Goal: Task Accomplishment & Management: Complete application form

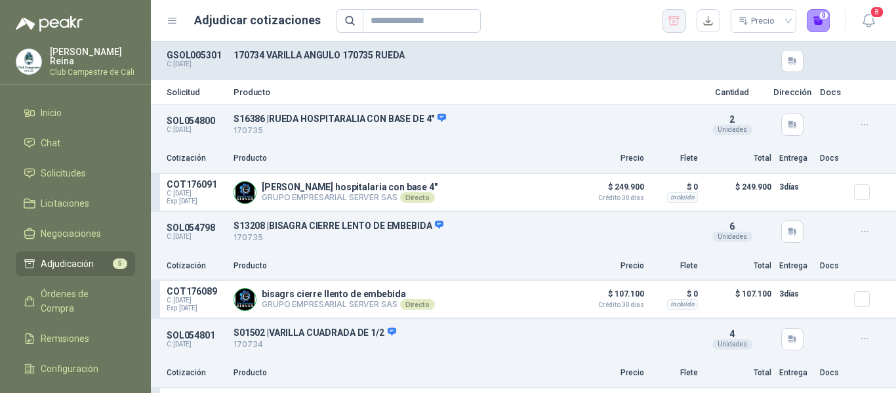
click at [673, 16] on icon "button" at bounding box center [673, 20] width 12 height 13
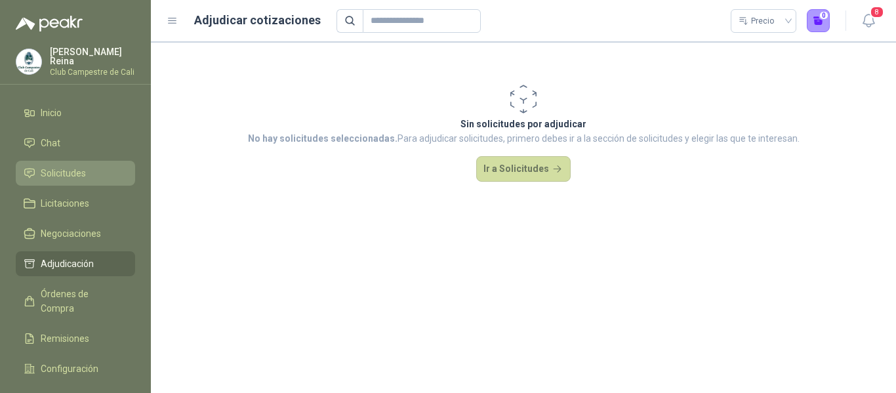
click at [52, 166] on span "Solicitudes" at bounding box center [63, 173] width 45 height 14
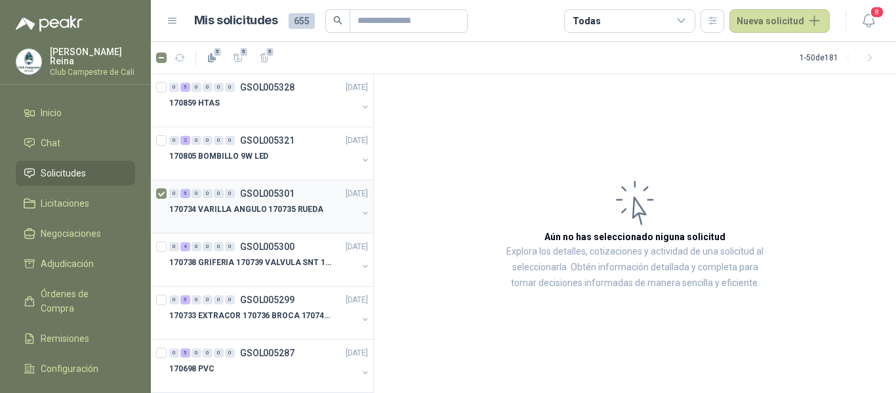
click at [155, 192] on div "0 5 0 0 0 0 GSOL005301 [DATE] 170734 [PERSON_NAME] 170735 [PERSON_NAME]" at bounding box center [262, 206] width 222 height 53
click at [163, 307] on div at bounding box center [162, 313] width 13 height 42
click at [245, 58] on button "5" at bounding box center [238, 57] width 21 height 21
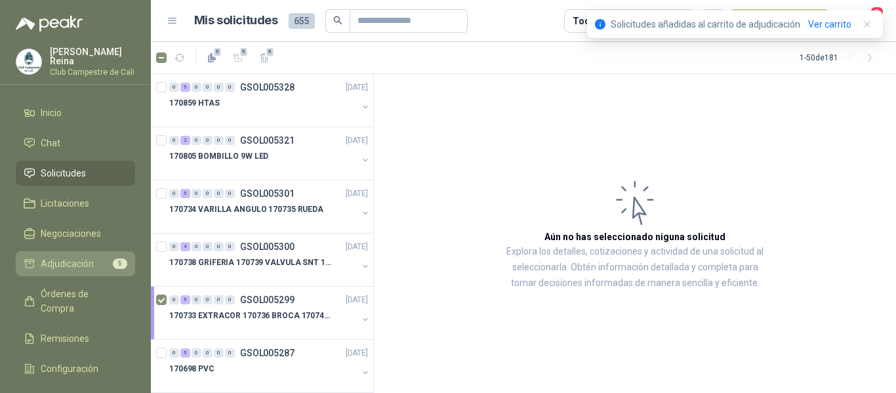
click at [76, 260] on span "Adjudicación" at bounding box center [67, 263] width 53 height 14
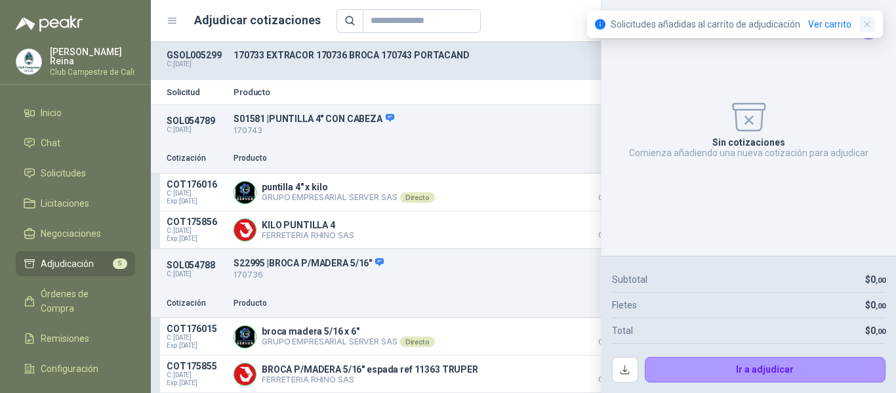
click at [871, 27] on icon "button" at bounding box center [867, 24] width 11 height 11
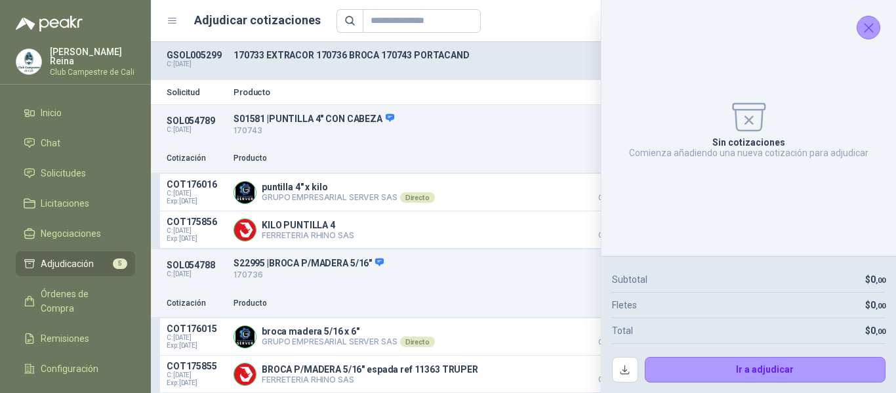
click at [871, 31] on icon "Cerrar" at bounding box center [868, 28] width 16 height 16
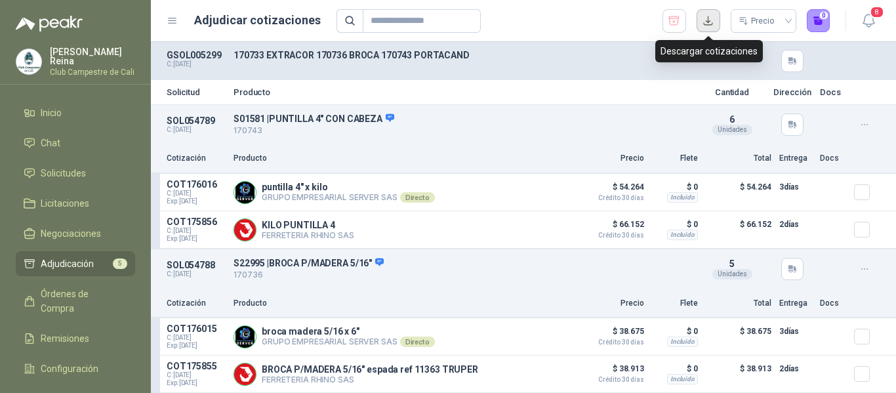
click at [707, 19] on button "button" at bounding box center [708, 21] width 24 height 24
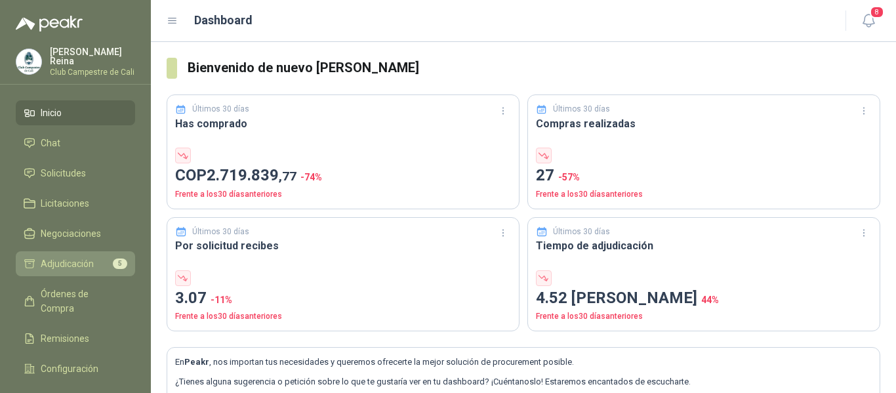
click at [69, 264] on span "Adjudicación" at bounding box center [67, 263] width 53 height 14
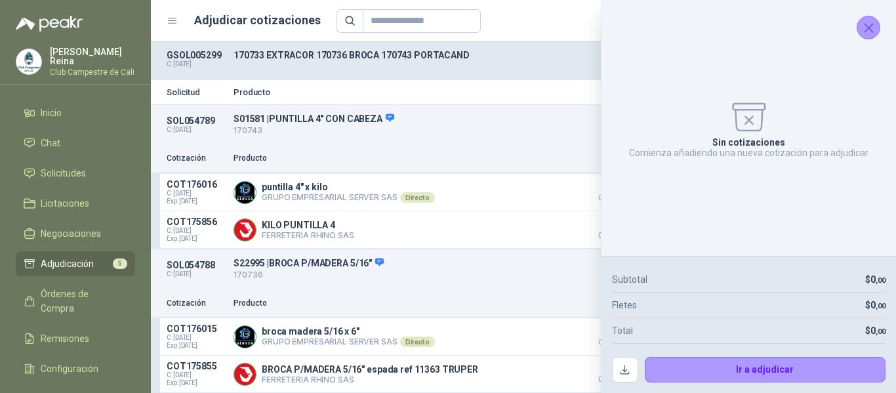
click at [881, 26] on div "Sin cotizaciones Comienza añadiendo una nueva cotización para adjudicar" at bounding box center [748, 127] width 273 height 235
click at [866, 26] on icon "Cerrar" at bounding box center [868, 28] width 9 height 9
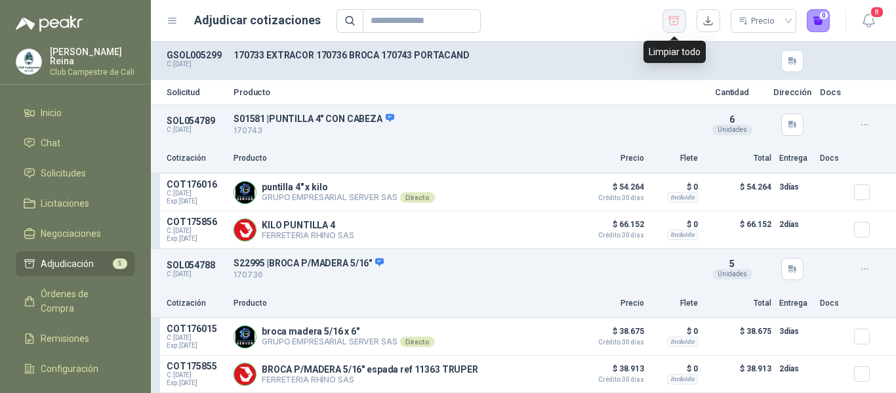
click at [671, 19] on icon "button" at bounding box center [673, 20] width 12 height 13
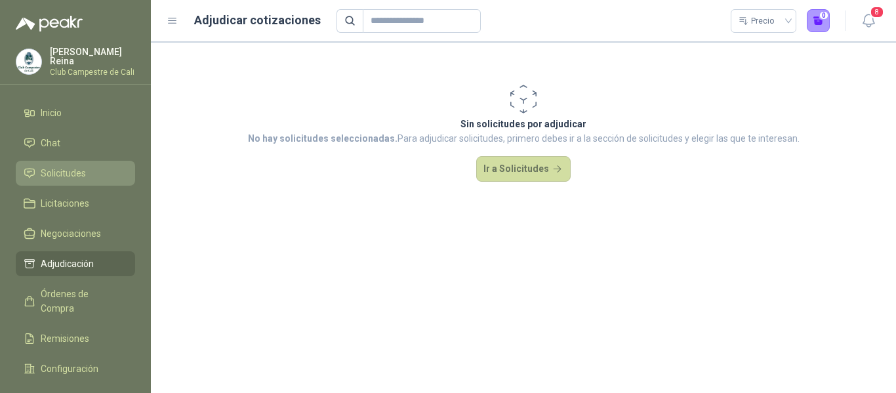
click at [74, 170] on span "Solicitudes" at bounding box center [63, 173] width 45 height 14
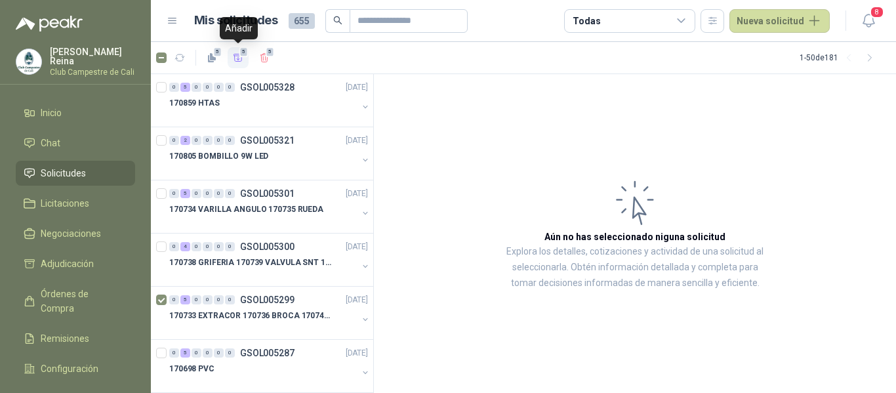
click at [239, 54] on span "5" at bounding box center [243, 52] width 9 height 10
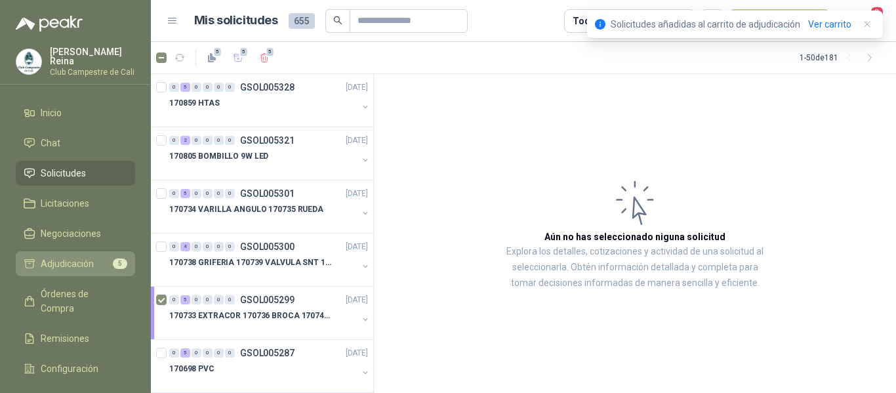
click at [100, 258] on li "Adjudicación 5" at bounding box center [76, 263] width 104 height 14
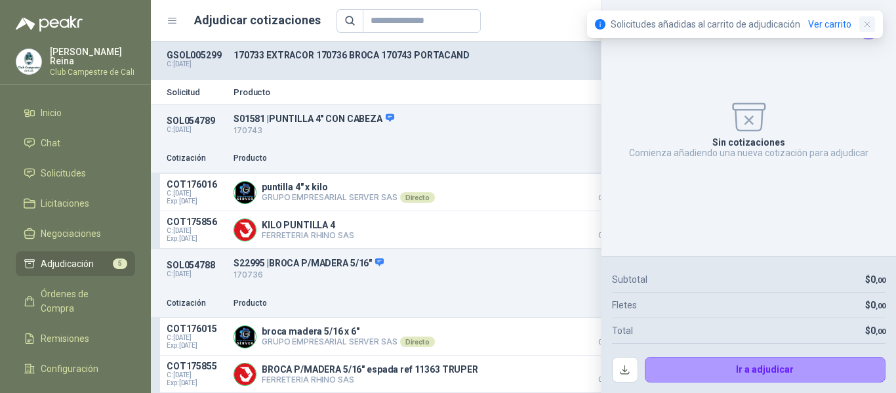
click at [869, 22] on icon "button" at bounding box center [867, 24] width 11 height 11
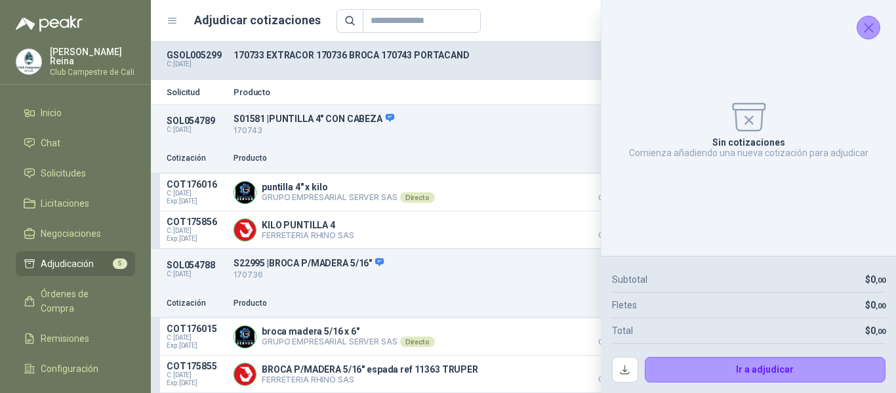
click at [873, 23] on icon "Cerrar" at bounding box center [868, 28] width 16 height 16
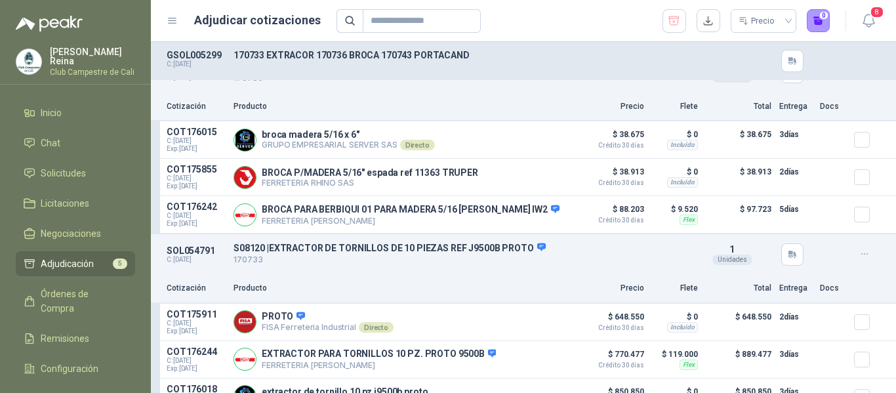
scroll to position [262, 0]
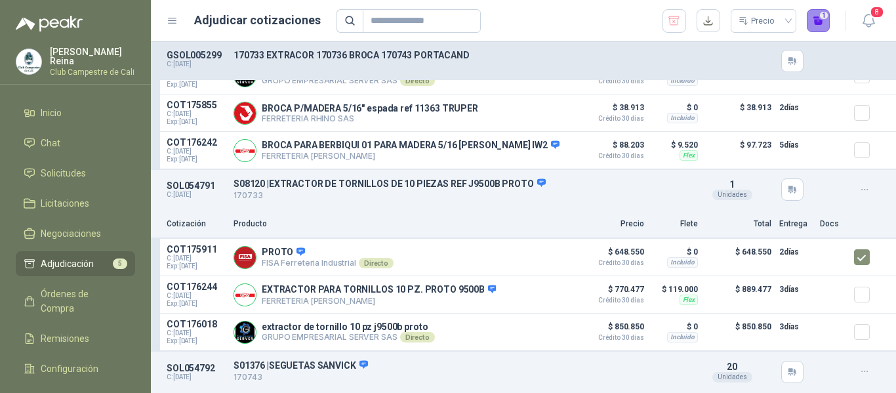
click at [824, 18] on button "1" at bounding box center [818, 21] width 24 height 24
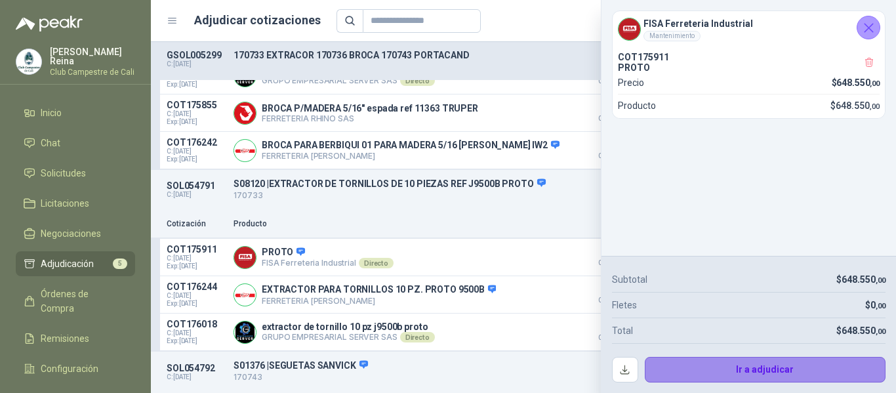
click at [741, 367] on button "Ir a adjudicar" at bounding box center [765, 370] width 241 height 26
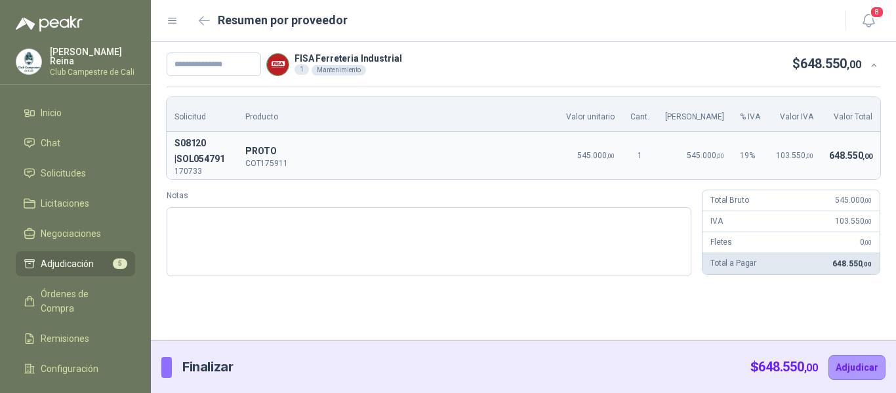
click at [86, 256] on span "Adjudicación" at bounding box center [67, 263] width 53 height 14
click at [205, 372] on p "Finalizar" at bounding box center [207, 367] width 50 height 20
click at [167, 369] on div at bounding box center [166, 367] width 10 height 21
click at [168, 365] on div at bounding box center [166, 367] width 10 height 21
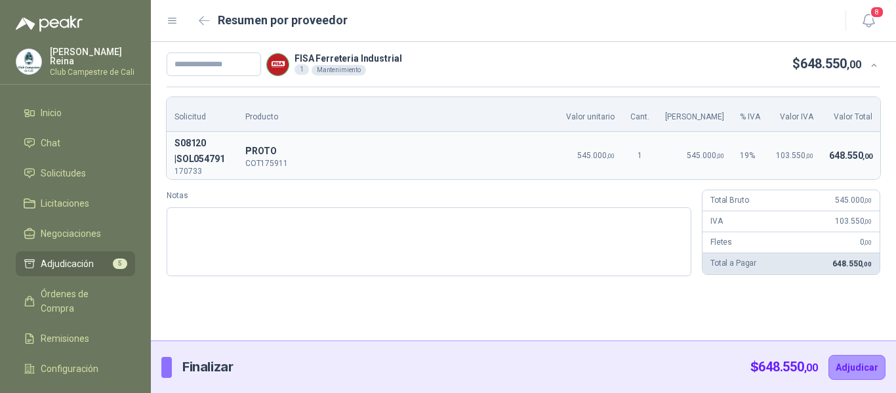
click at [168, 365] on div at bounding box center [166, 367] width 10 height 21
click at [190, 365] on p "Finalizar" at bounding box center [207, 367] width 50 height 20
drag, startPoint x: 190, startPoint y: 365, endPoint x: 182, endPoint y: 366, distance: 8.5
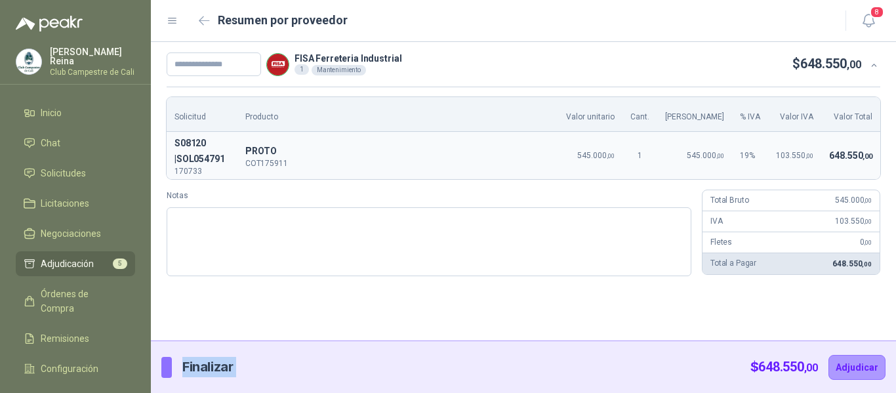
click at [190, 366] on p "Finalizar" at bounding box center [207, 367] width 50 height 20
click at [189, 367] on p "Finalizar" at bounding box center [207, 367] width 50 height 20
click at [184, 367] on p "Finalizar" at bounding box center [207, 367] width 50 height 20
click at [167, 365] on div at bounding box center [166, 367] width 10 height 21
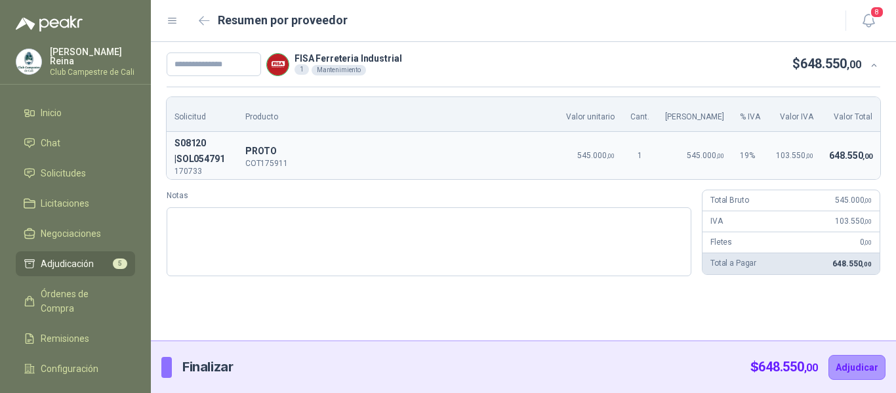
click at [167, 365] on div at bounding box center [166, 367] width 10 height 21
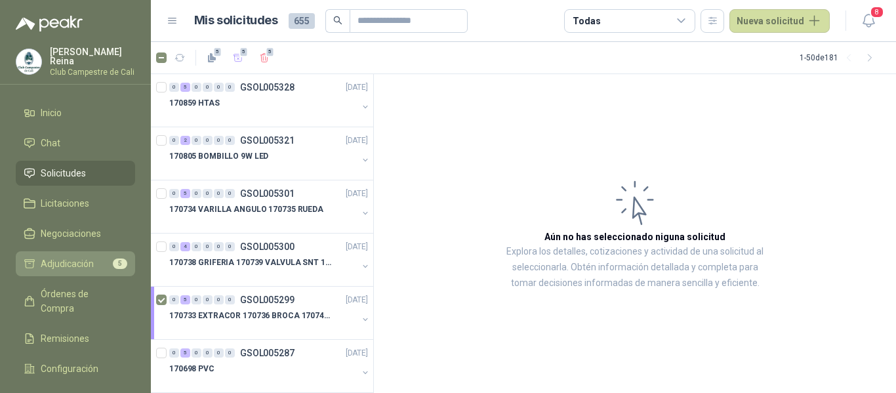
click at [80, 259] on span "Adjudicación" at bounding box center [67, 263] width 53 height 14
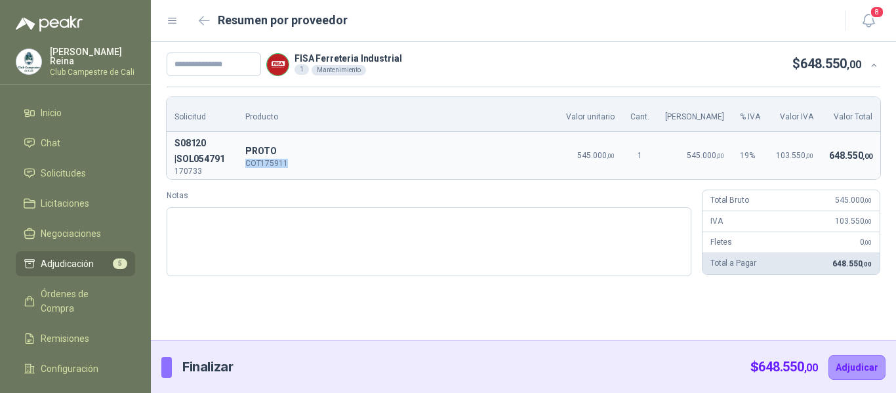
drag, startPoint x: 311, startPoint y: 163, endPoint x: 264, endPoint y: 167, distance: 47.4
click at [264, 167] on td "P PROTO COT175911" at bounding box center [397, 155] width 321 height 47
copy p "COT175911"
click at [227, 70] on input "text" at bounding box center [214, 64] width 94 height 24
type input "******"
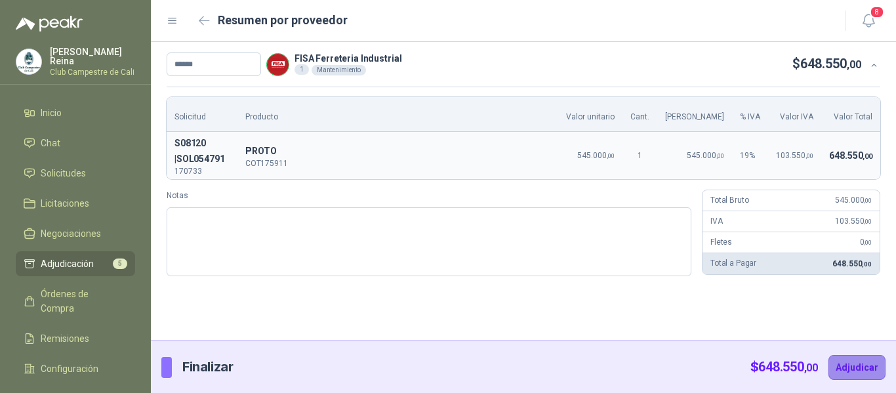
click at [844, 370] on button "Adjudicar" at bounding box center [856, 367] width 57 height 25
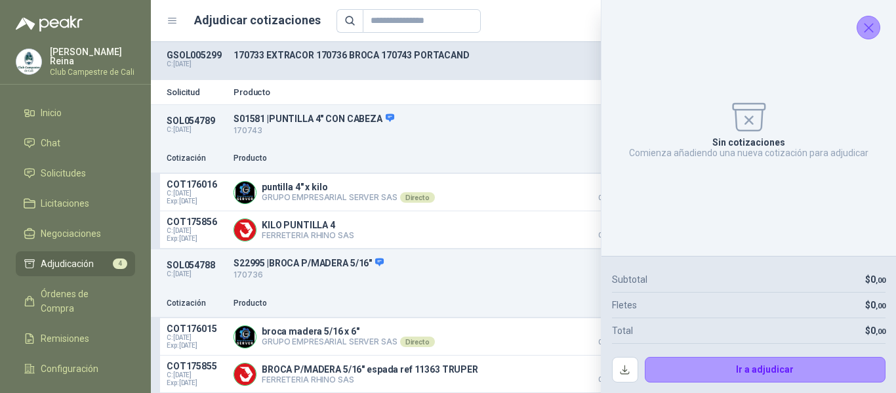
click at [866, 30] on icon "Cerrar" at bounding box center [868, 28] width 9 height 9
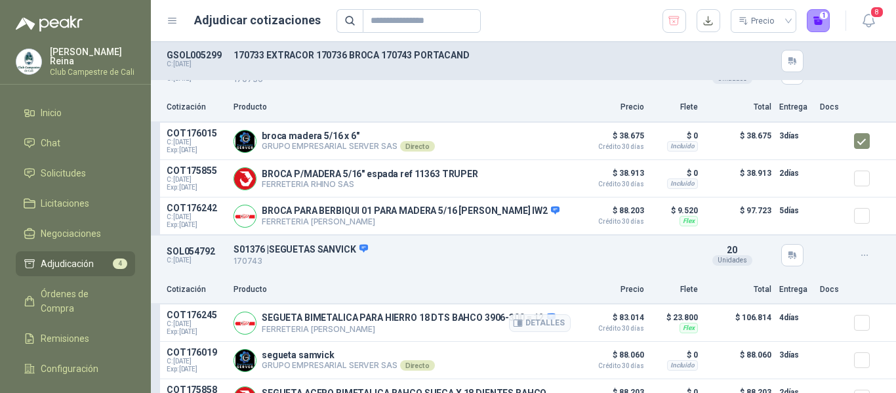
scroll to position [262, 0]
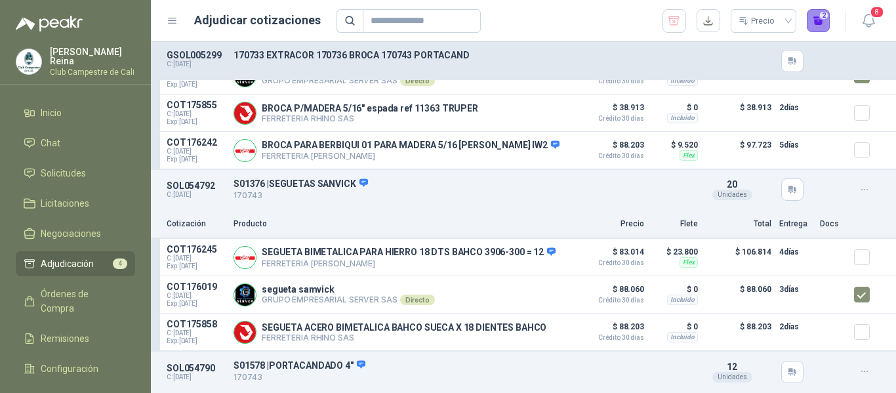
click at [823, 20] on button "2" at bounding box center [818, 21] width 24 height 24
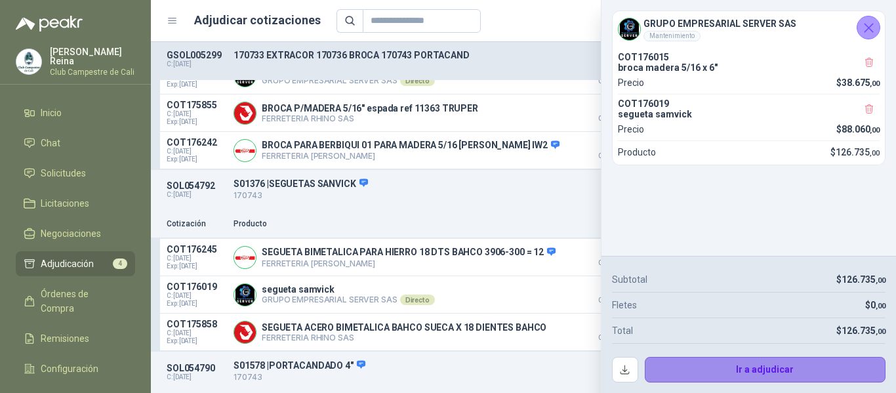
click at [724, 361] on button "Ir a adjudicar" at bounding box center [765, 370] width 241 height 26
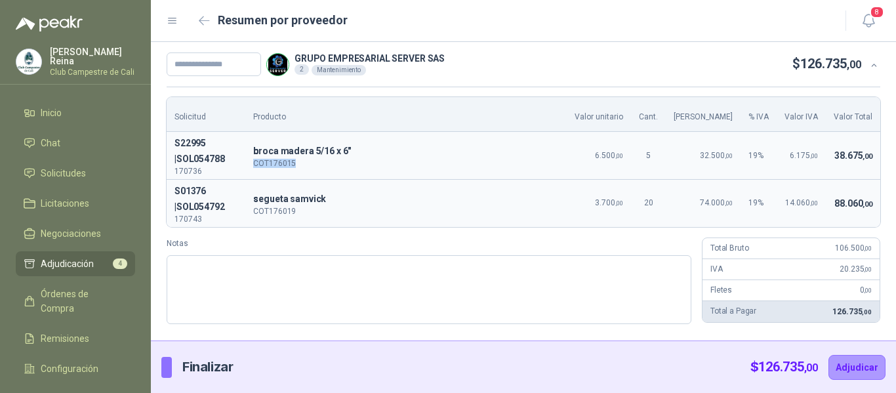
drag, startPoint x: 319, startPoint y: 154, endPoint x: 277, endPoint y: 156, distance: 42.0
click at [277, 159] on p "COT176015" at bounding box center [406, 163] width 306 height 8
copy p "COT176015"
click at [221, 57] on input "text" at bounding box center [214, 64] width 94 height 24
type input "******"
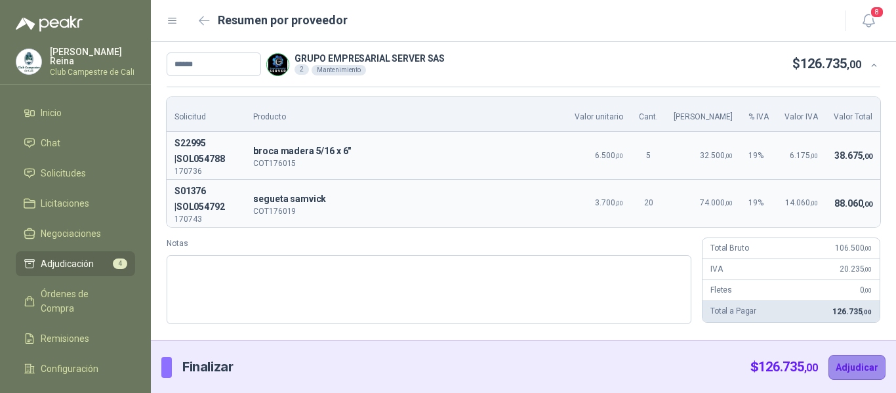
click at [843, 365] on button "Adjudicar" at bounding box center [856, 367] width 57 height 25
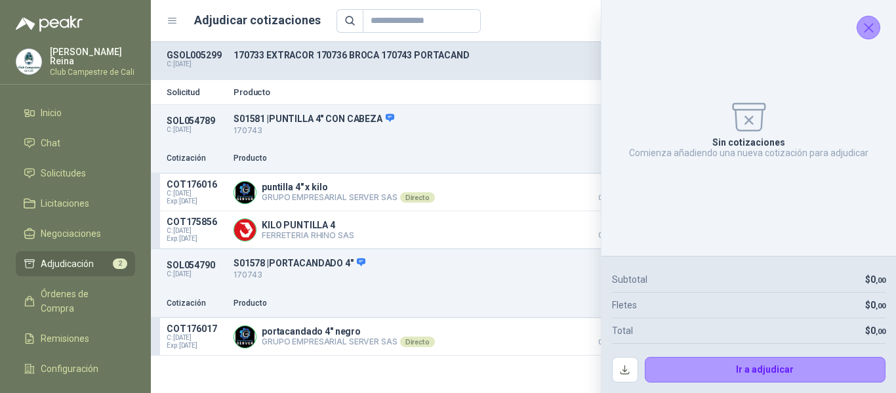
click at [868, 30] on icon "Cerrar" at bounding box center [868, 28] width 16 height 16
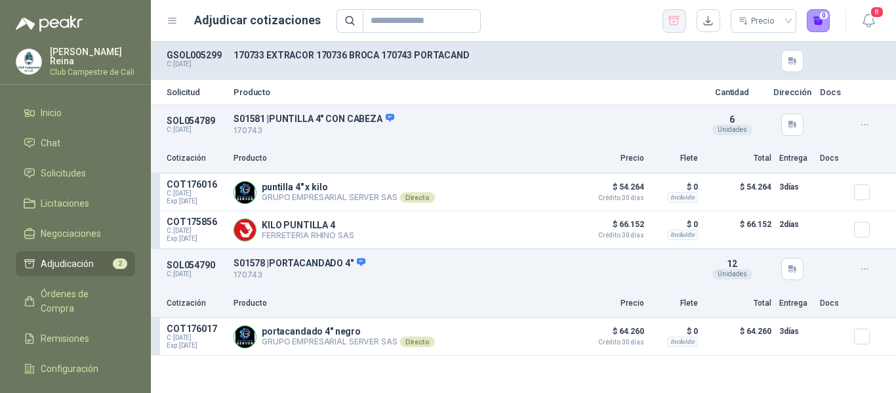
click at [678, 22] on icon "button" at bounding box center [674, 20] width 10 height 9
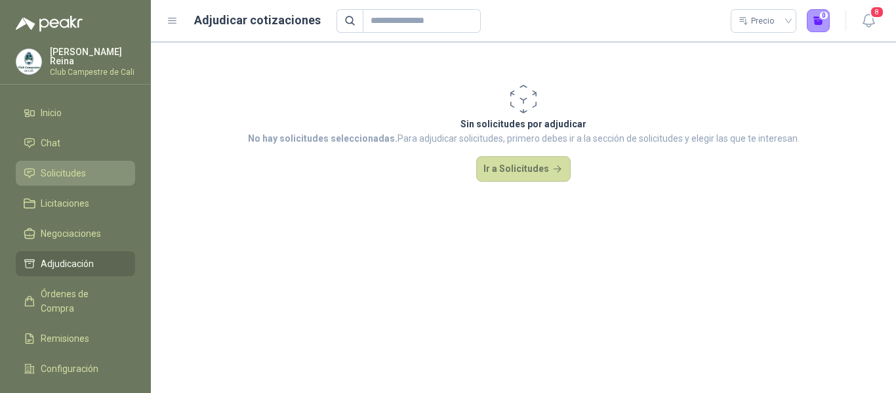
click at [77, 172] on span "Solicitudes" at bounding box center [63, 173] width 45 height 14
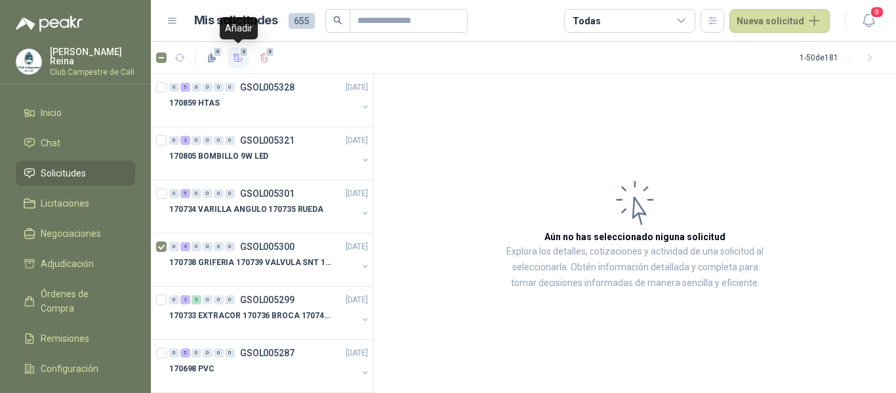
click at [239, 58] on icon "button" at bounding box center [238, 57] width 11 height 11
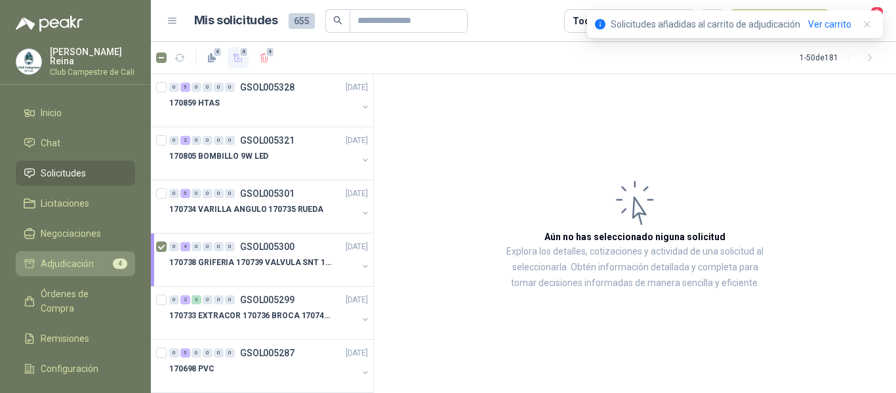
click at [92, 256] on span "Adjudicación" at bounding box center [67, 263] width 53 height 14
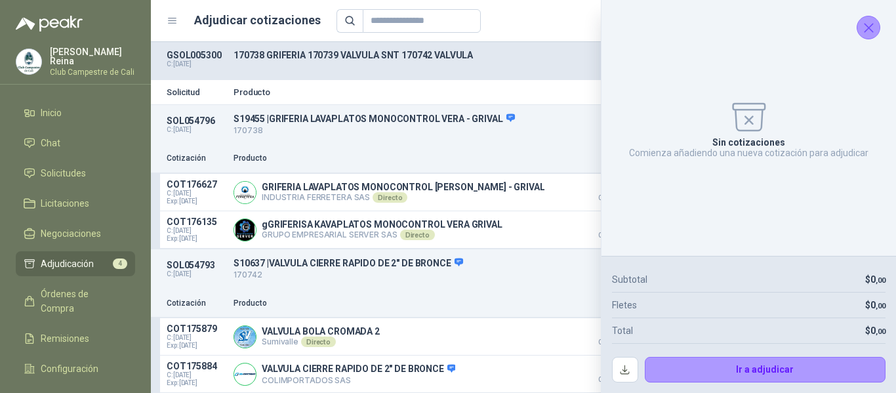
click at [867, 30] on icon "Cerrar" at bounding box center [868, 28] width 16 height 16
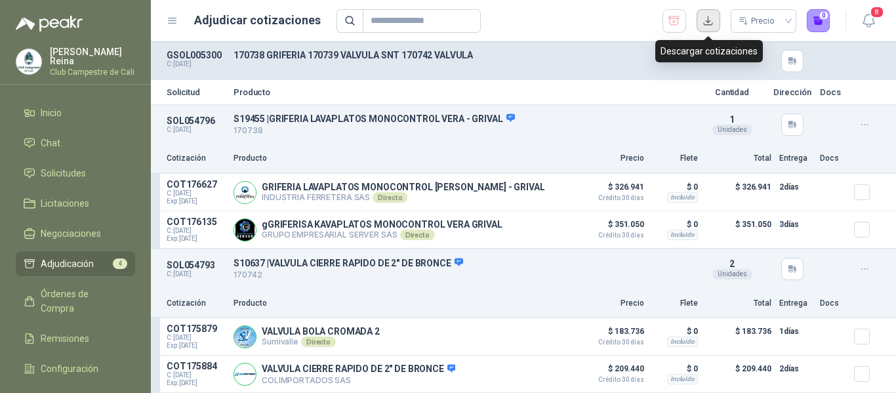
click at [707, 20] on button "button" at bounding box center [708, 21] width 24 height 24
